Goal: Entertainment & Leisure: Browse casually

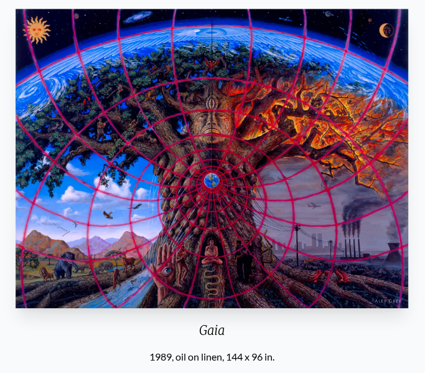
scroll to position [75, 0]
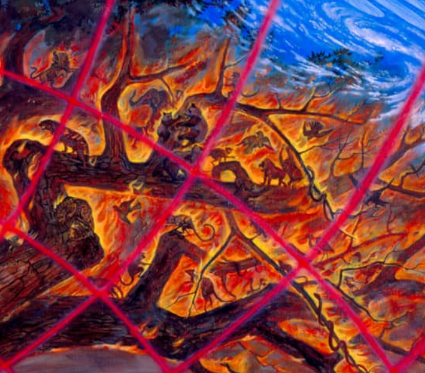
click at [362, 103] on img "15 / 22" at bounding box center [213, 158] width 392 height 298
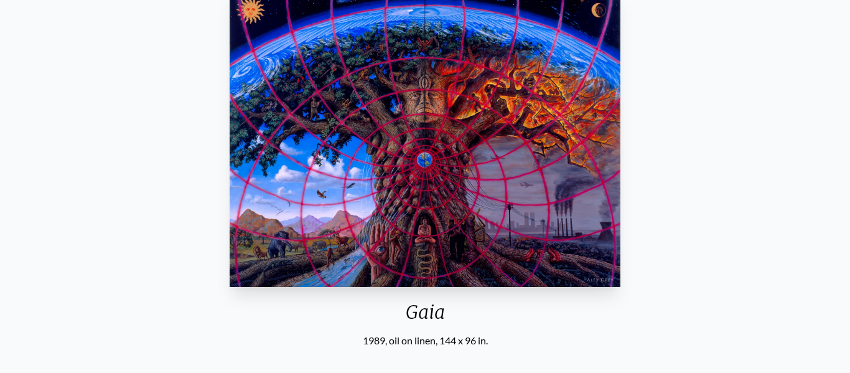
scroll to position [128, 0]
